Goal: Task Accomplishment & Management: Manage account settings

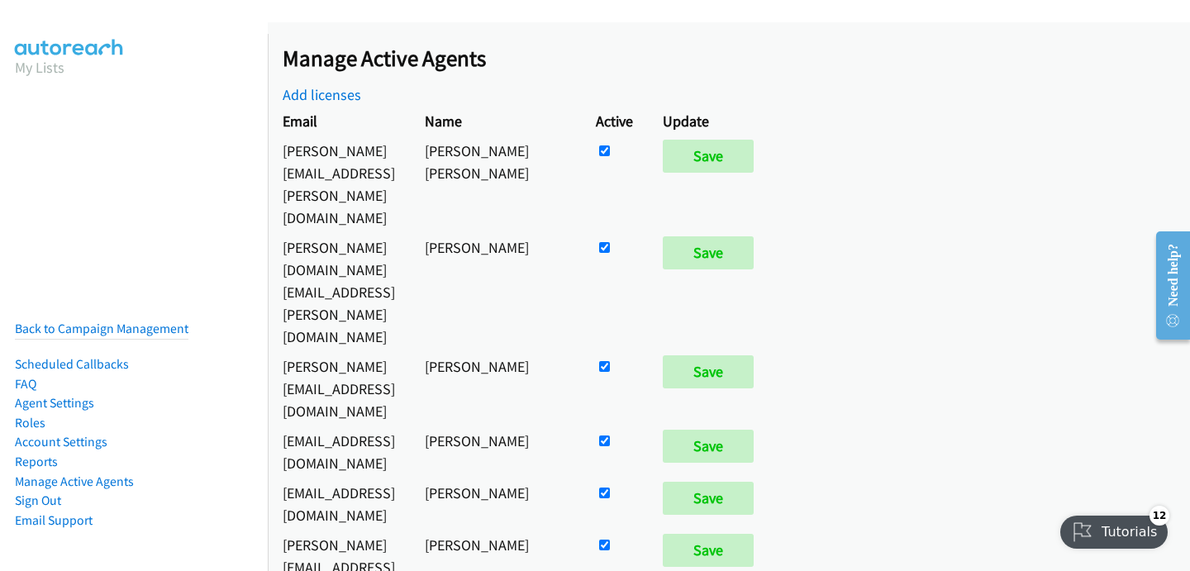
click at [610, 156] on input "checkbox" at bounding box center [604, 150] width 11 height 11
checkbox input "false"
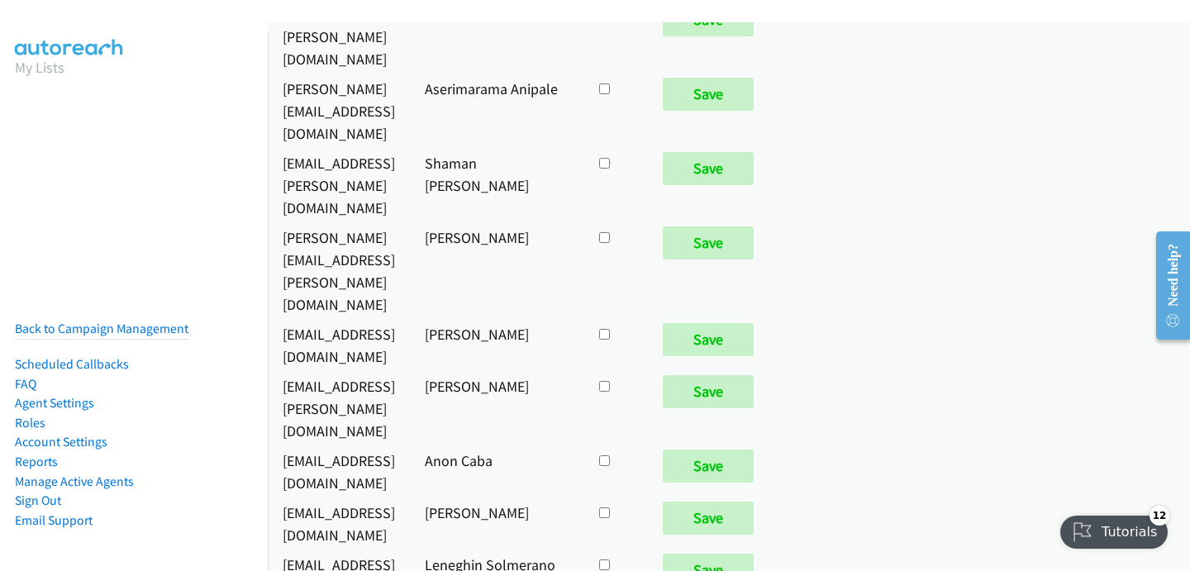
scroll to position [10095, 0]
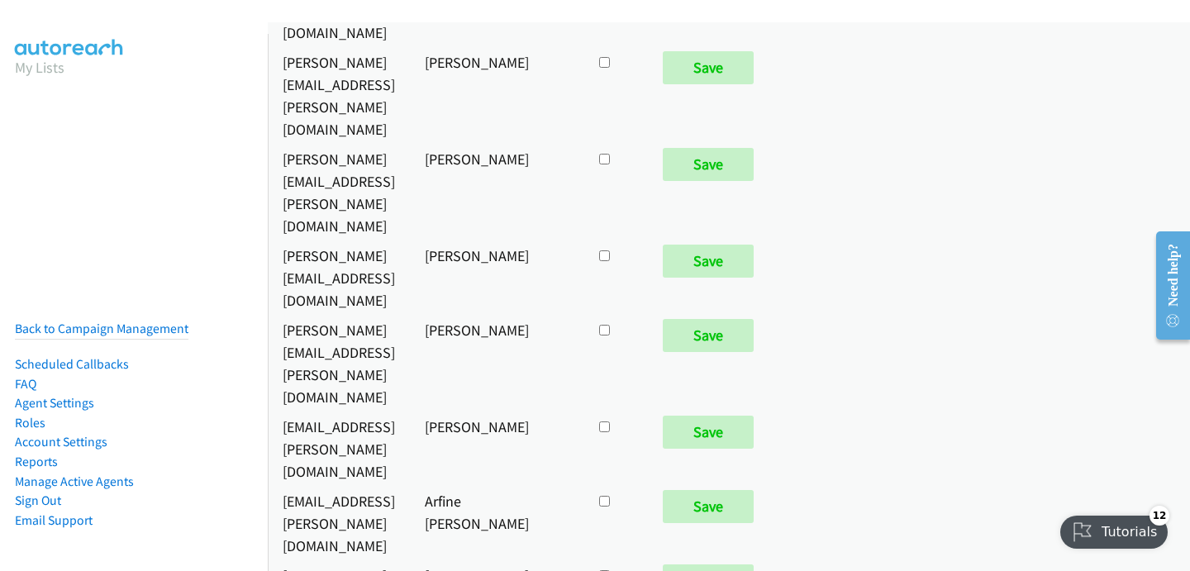
checkbox input "true"
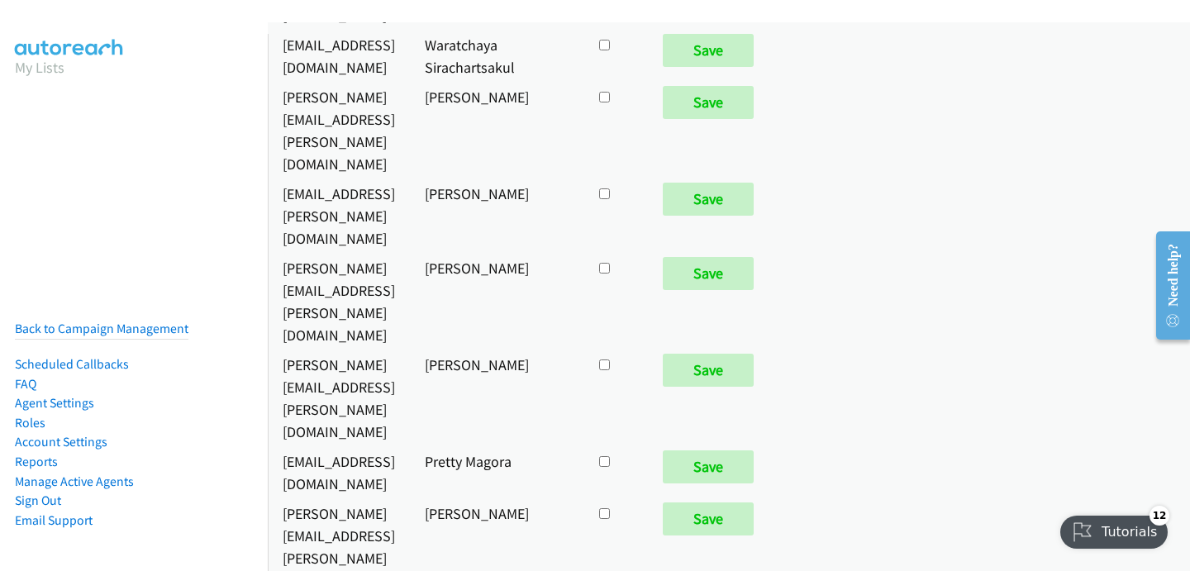
scroll to position [1127, 0]
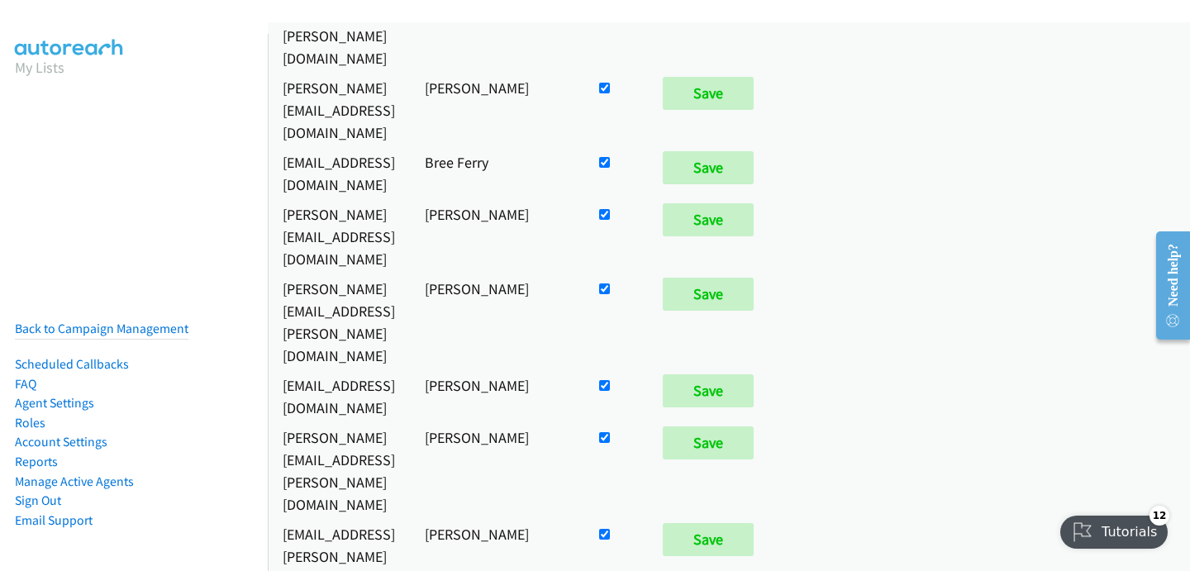
checkbox input "false"
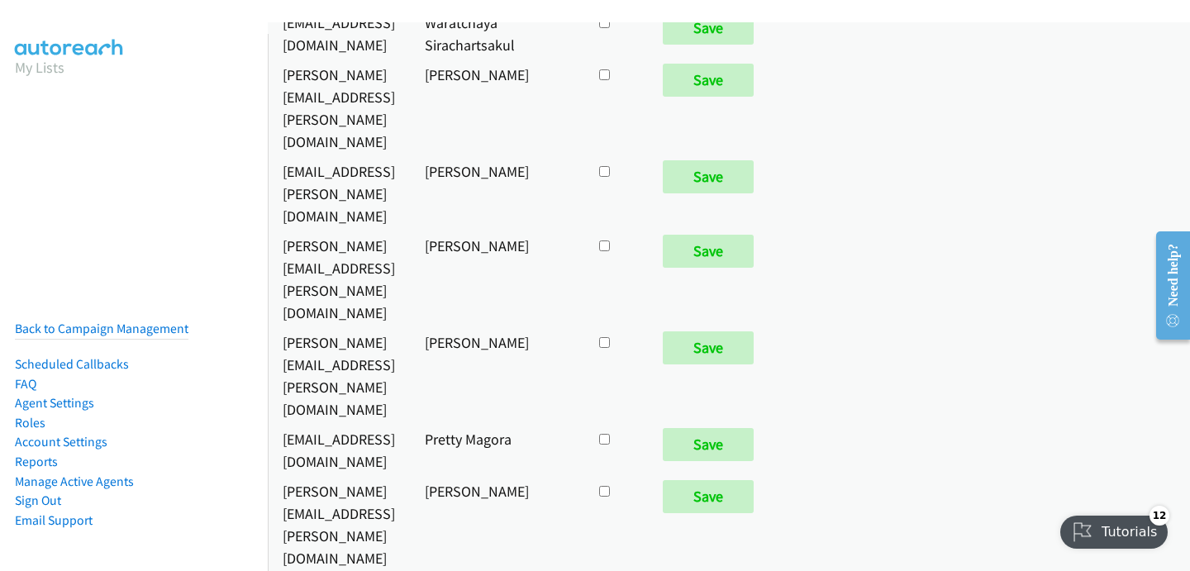
checkbox input "true"
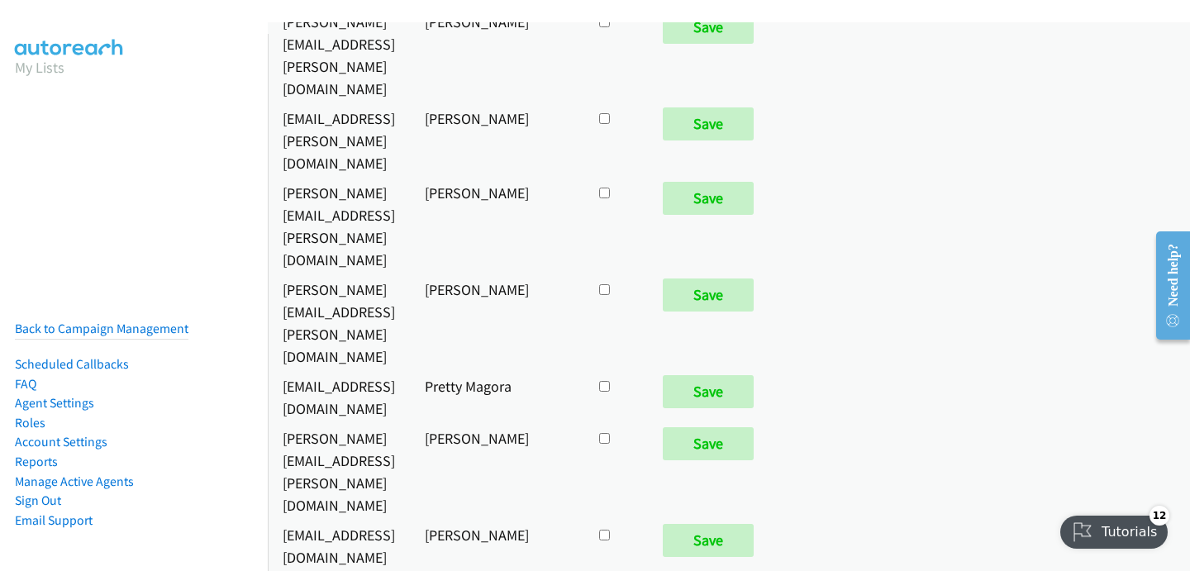
scroll to position [8141, 0]
